Goal: Information Seeking & Learning: Learn about a topic

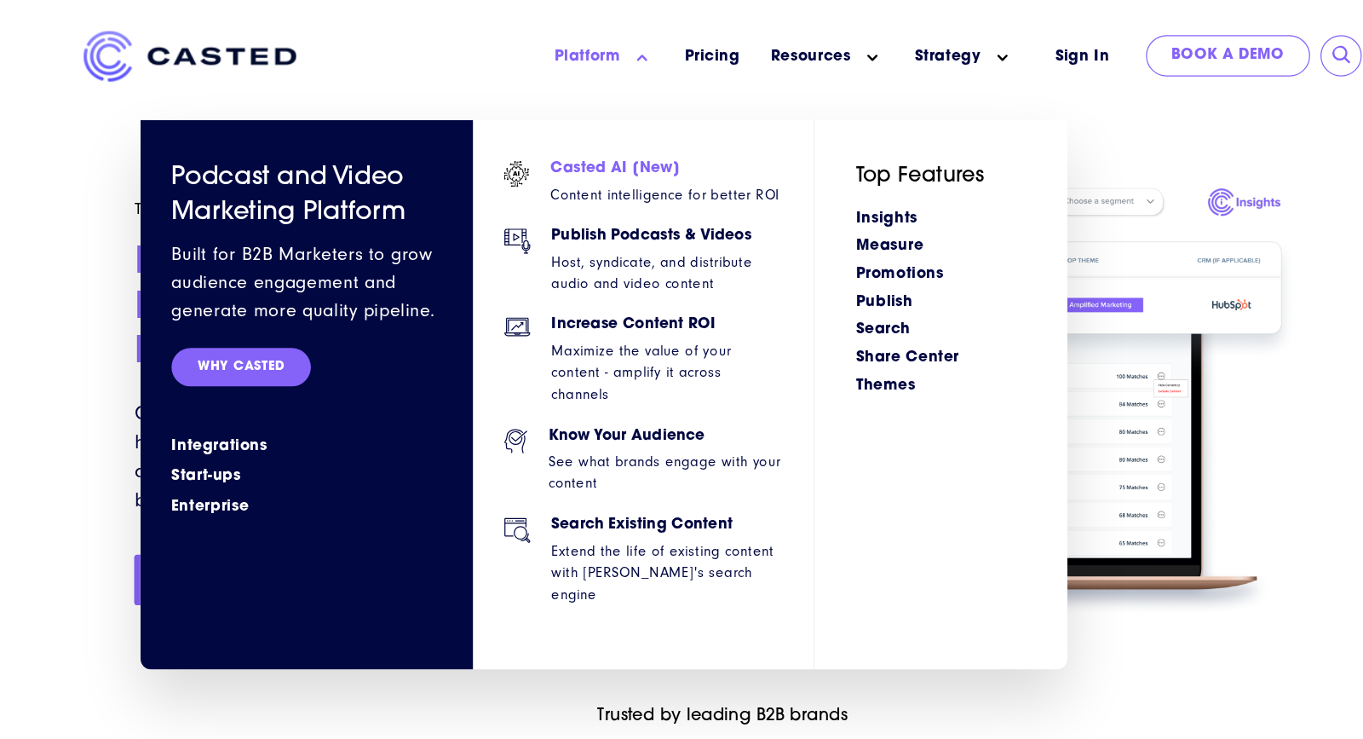
click at [585, 145] on h6 "Casted AI [New]" at bounding box center [633, 140] width 189 height 14
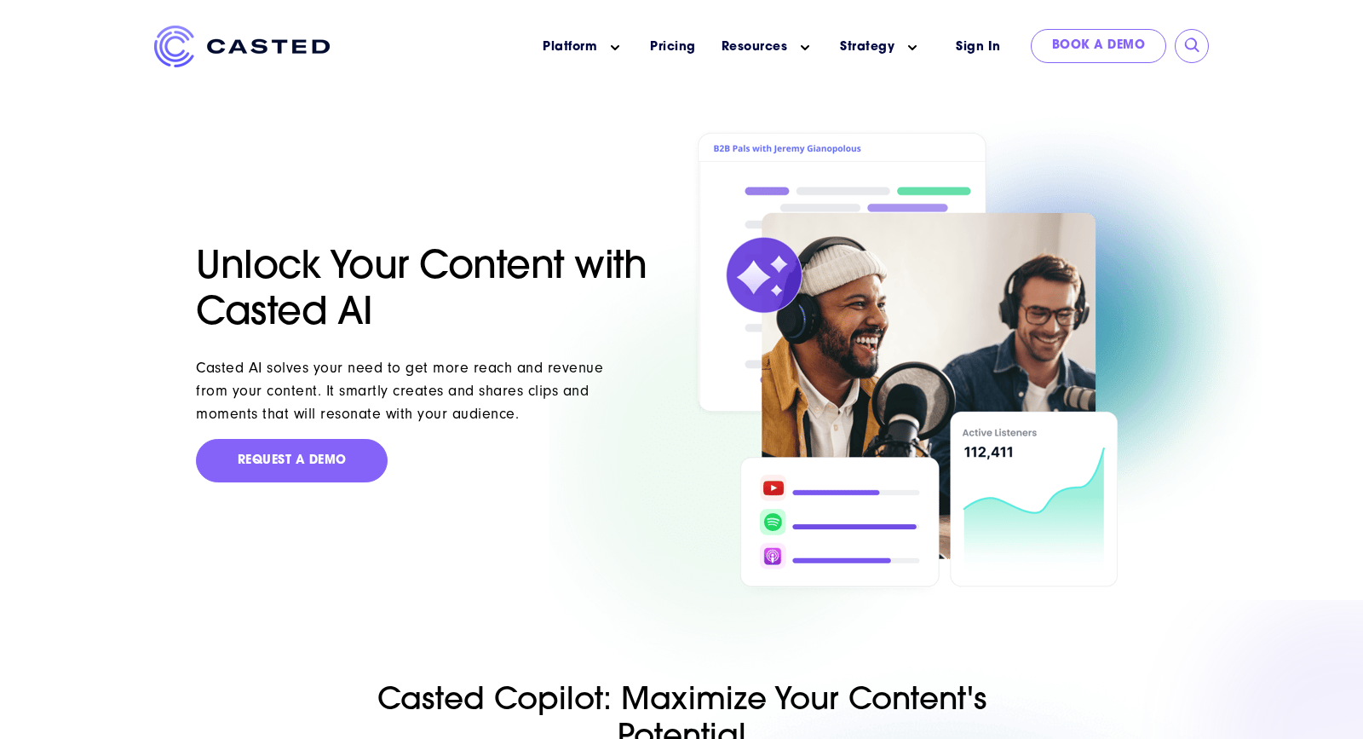
click at [1167, 252] on div at bounding box center [929, 364] width 475 height 472
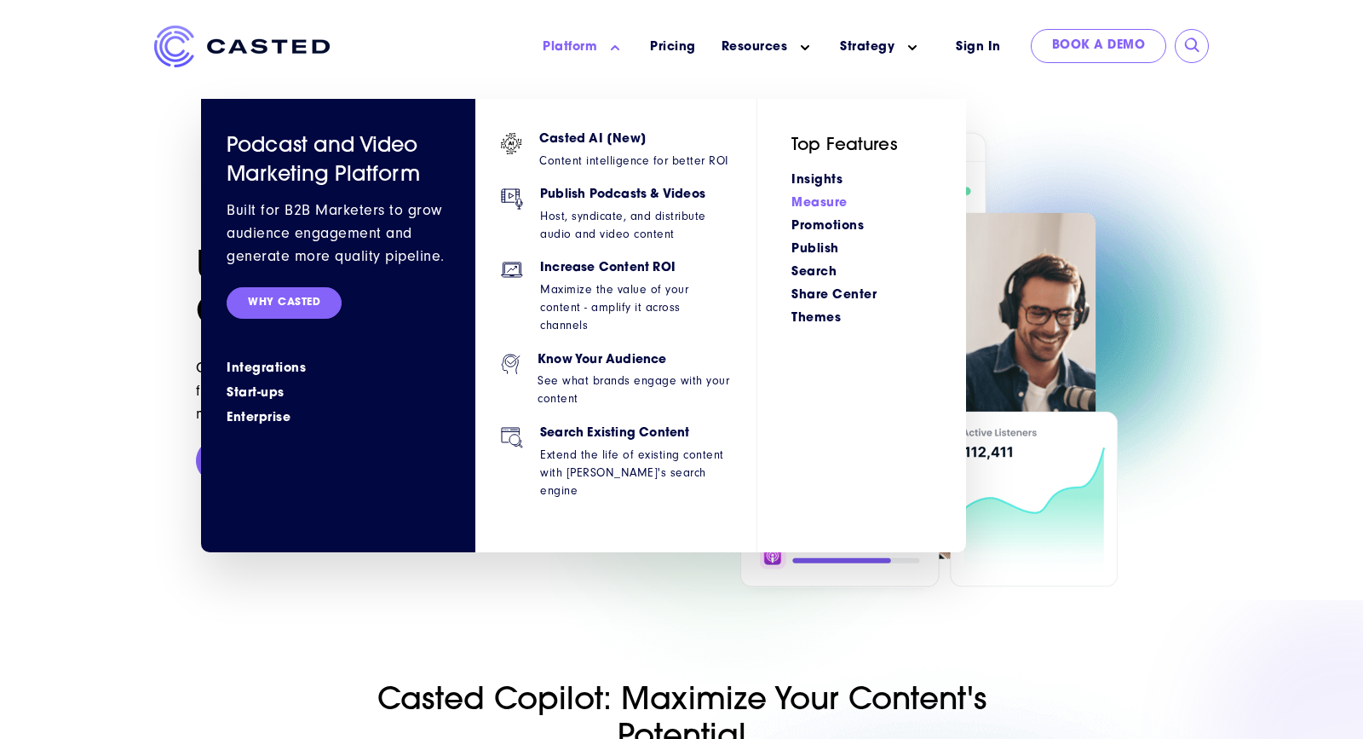
click at [832, 200] on link "Measure" at bounding box center [820, 203] width 56 height 13
